Goal: Information Seeking & Learning: Learn about a topic

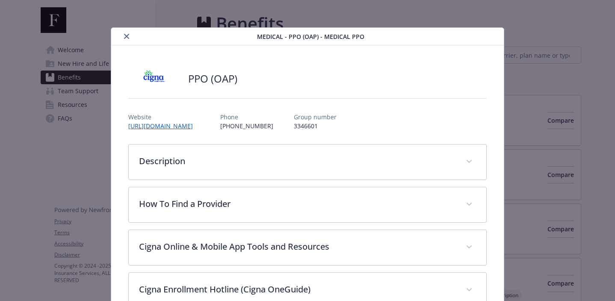
scroll to position [26, 0]
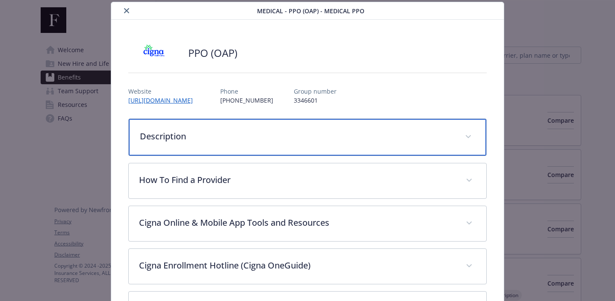
click at [210, 133] on p "Description" at bounding box center [297, 136] width 315 height 13
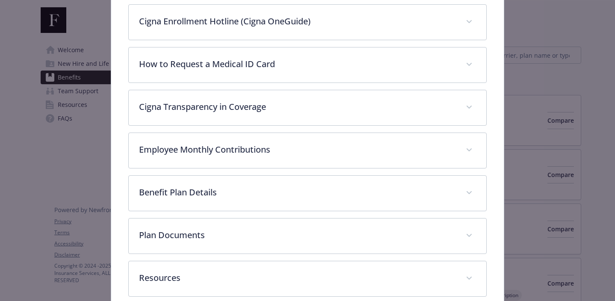
scroll to position [406, 0]
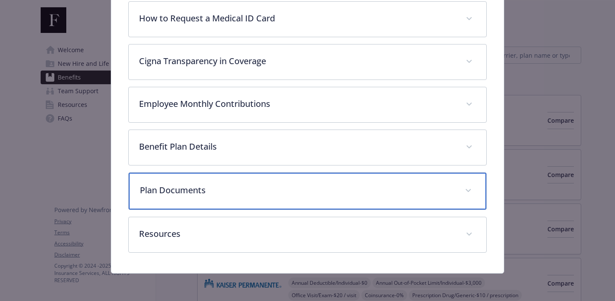
click at [309, 190] on p "Plan Documents" at bounding box center [297, 190] width 315 height 13
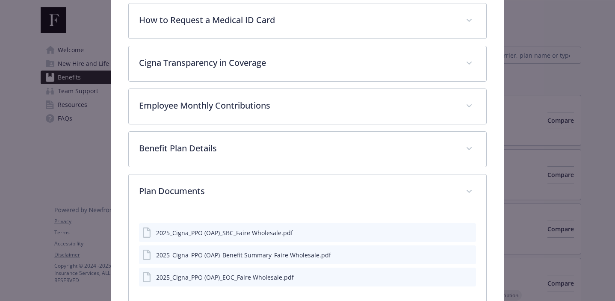
click at [471, 254] on icon "preview file" at bounding box center [468, 254] width 8 height 6
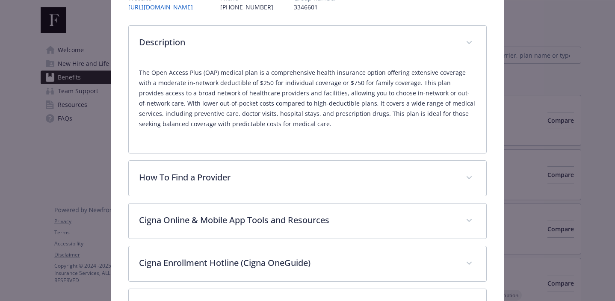
scroll to position [0, 0]
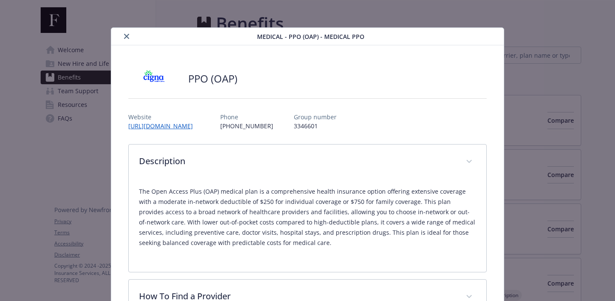
click at [126, 37] on icon "close" at bounding box center [126, 36] width 5 height 5
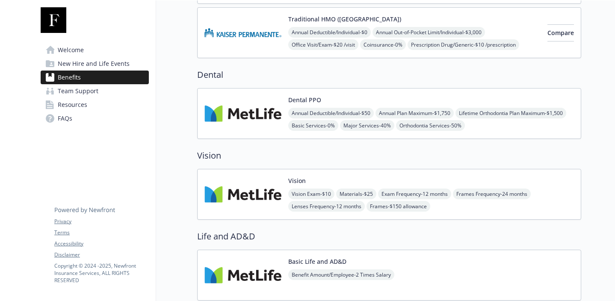
scroll to position [327, 0]
